Goal: Information Seeking & Learning: Learn about a topic

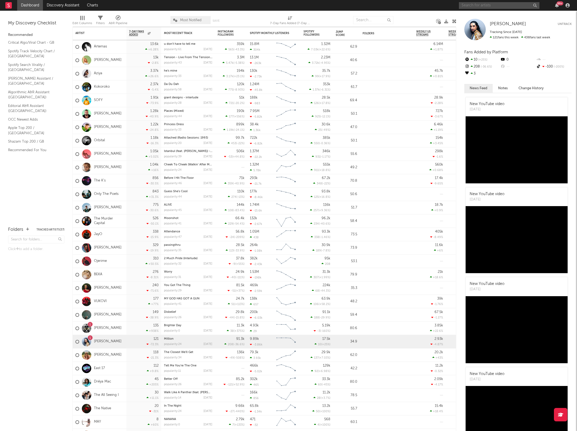
click at [467, 6] on input "text" at bounding box center [499, 5] width 81 height 7
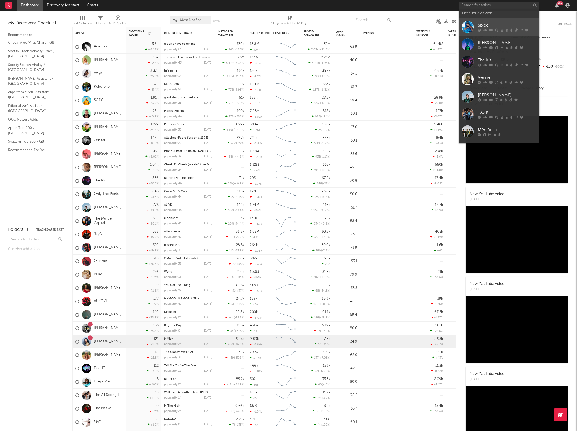
click at [475, 24] on link "Spice" at bounding box center [499, 26] width 81 height 17
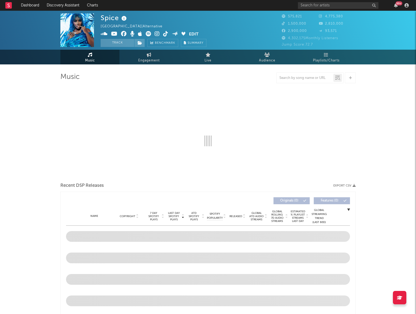
select select "6m"
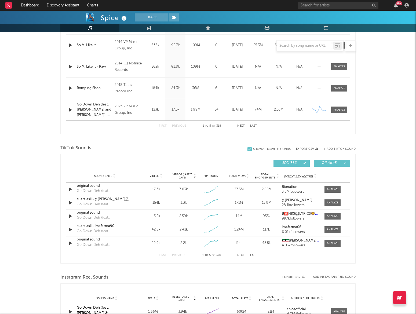
scroll to position [268, 0]
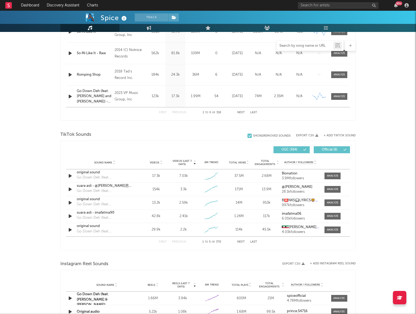
click at [290, 47] on input "text" at bounding box center [305, 46] width 57 height 4
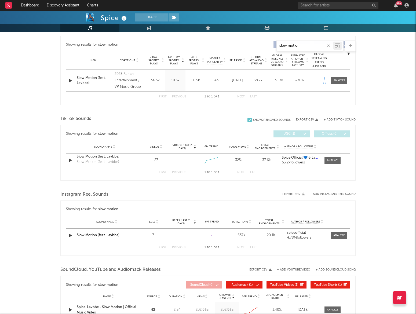
scroll to position [207, 0]
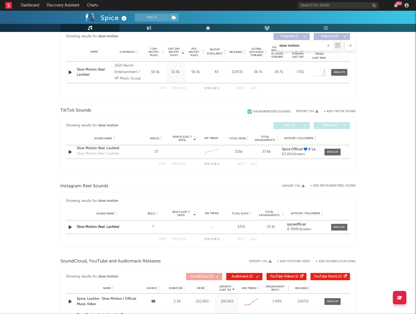
type input "slow motion"
click at [366, 167] on div "Spice Track [GEOGRAPHIC_DATA] | Alternative Edit Track Benchmark Summary 575,82…" at bounding box center [208, 100] width 416 height 592
click at [335, 152] on div at bounding box center [333, 152] width 12 height 4
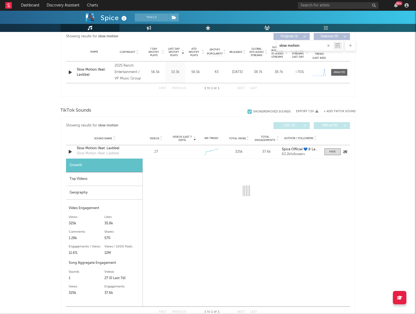
select select "1w"
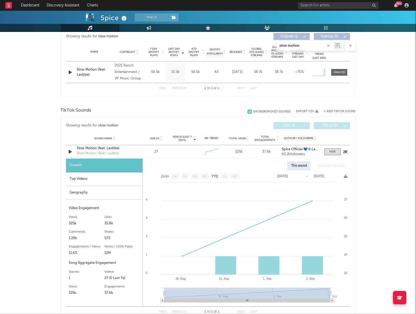
click at [78, 148] on div "Slow Motion (feat. Lavbbe)" at bounding box center [105, 148] width 56 height 5
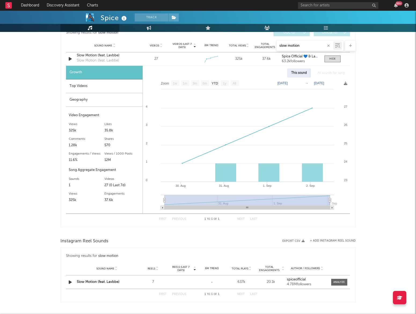
scroll to position [329, 0]
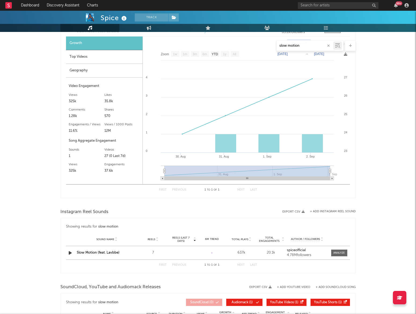
click at [120, 255] on div "Sound Name Slow Motion (feat. Lavbbe) Reels 7 Reels (last 7 days) 6M Trend Crea…" at bounding box center [208, 252] width 284 height 13
click at [117, 253] on link "Slow Motion (feat. Lavbbe)" at bounding box center [98, 252] width 43 height 3
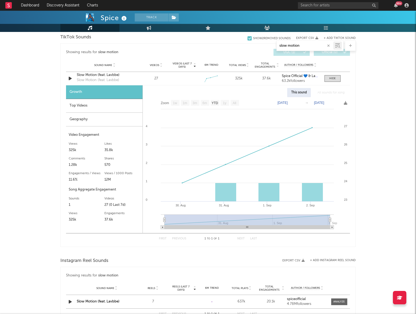
click at [396, 139] on div "Spice Track [GEOGRAPHIC_DATA] | Alternative Edit Track Benchmark Summary 575,82…" at bounding box center [208, 101] width 416 height 740
click at [101, 109] on div "Top Videos" at bounding box center [104, 106] width 76 height 14
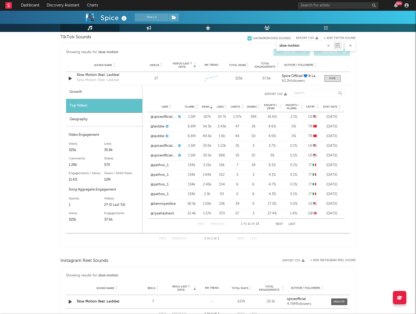
click at [102, 120] on div "Geography" at bounding box center [104, 120] width 76 height 14
